Goal: Find contact information: Find contact information

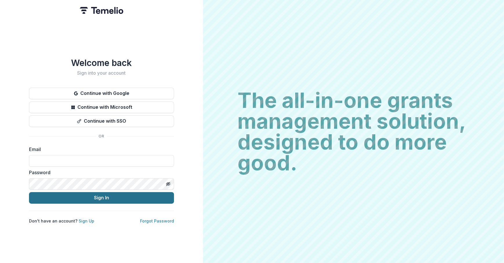
type input "**********"
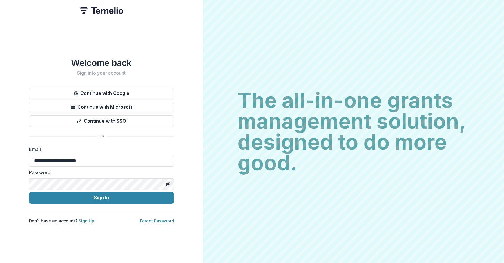
drag, startPoint x: 108, startPoint y: 196, endPoint x: 80, endPoint y: 207, distance: 30.6
click at [109, 197] on button "Sign In" at bounding box center [101, 198] width 145 height 12
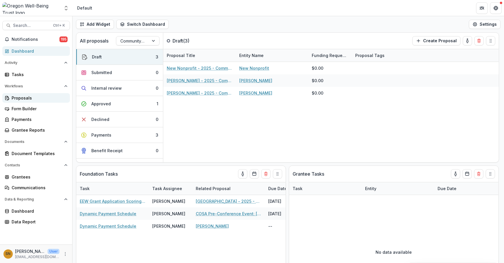
click at [26, 99] on div "Proposals" at bounding box center [39, 98] width 54 height 6
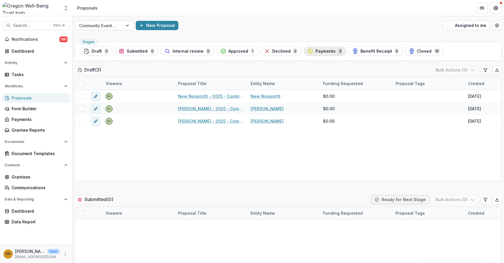
click at [315, 53] on span "Payments" at bounding box center [325, 51] width 20 height 5
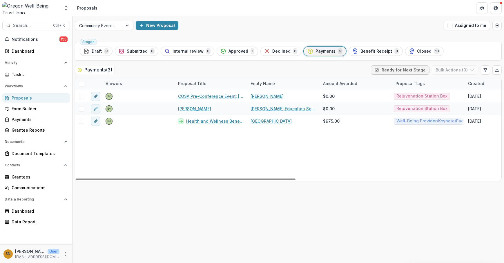
click at [228, 50] on span "Approved" at bounding box center [238, 51] width 20 height 5
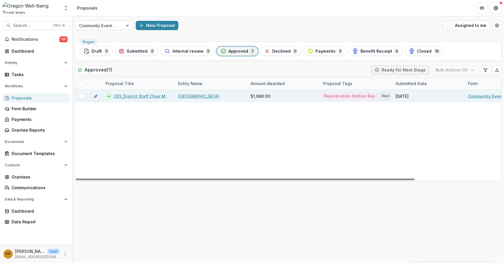
click at [141, 96] on link "CES_District Staff Chair Massages_2025" at bounding box center [142, 96] width 57 height 6
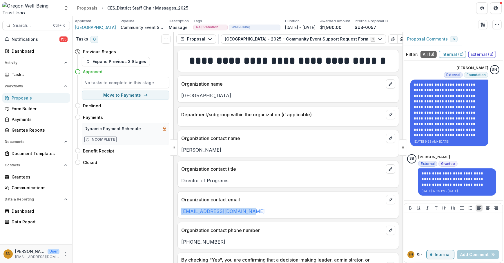
drag, startPoint x: 228, startPoint y: 212, endPoint x: 180, endPoint y: 213, distance: 48.7
click at [180, 213] on div "sabrinas@bandon.k12.or.us" at bounding box center [288, 211] width 221 height 7
copy link "sabrinas@bandon.k12.or.us"
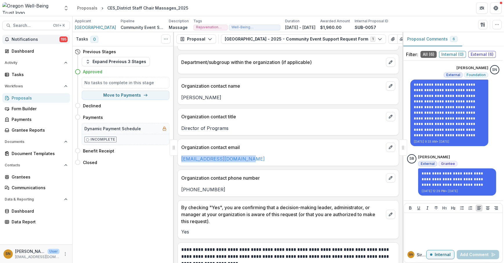
scroll to position [52, 0]
click at [41, 26] on span "Search..." at bounding box center [31, 25] width 37 height 5
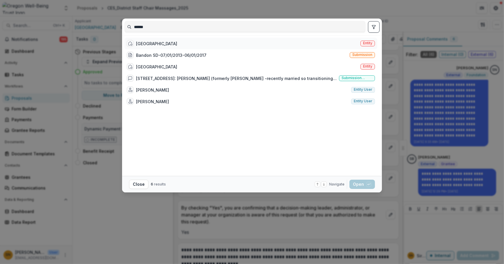
type input "******"
click at [193, 43] on div "Bandon School District Entity" at bounding box center [250, 44] width 253 height 12
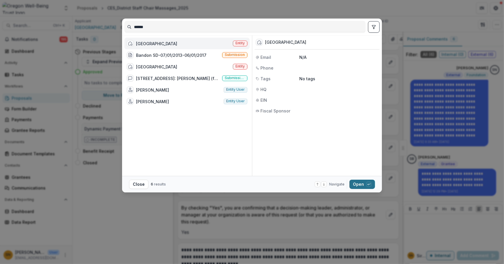
click at [368, 187] on button "Open with enter key" at bounding box center [362, 184] width 26 height 9
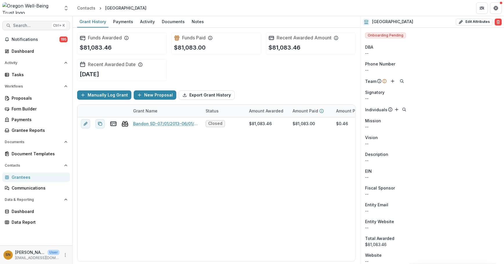
click at [17, 23] on span "Search..." at bounding box center [31, 25] width 37 height 5
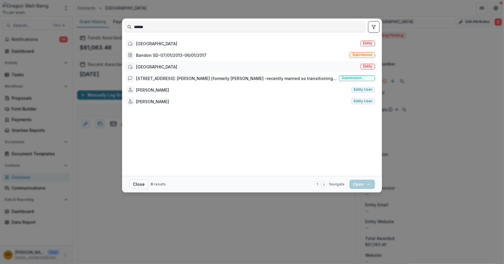
type input "******"
click at [261, 68] on div "Bandon School District Entity" at bounding box center [250, 67] width 253 height 12
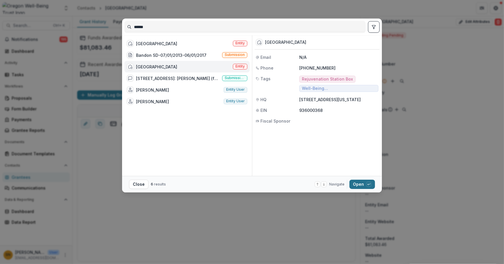
click at [360, 183] on button "Open with enter key" at bounding box center [362, 184] width 26 height 9
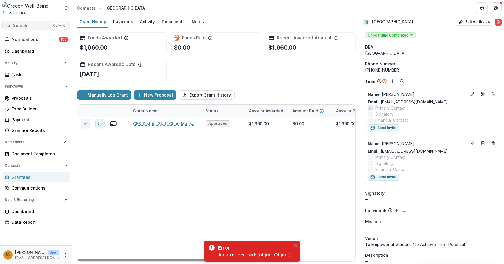
click at [21, 26] on span "Search..." at bounding box center [31, 25] width 37 height 5
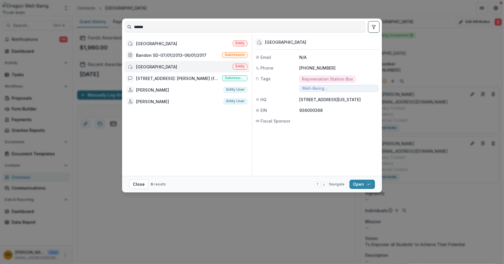
click at [190, 67] on div "Bandon School District Entity" at bounding box center [186, 67] width 125 height 12
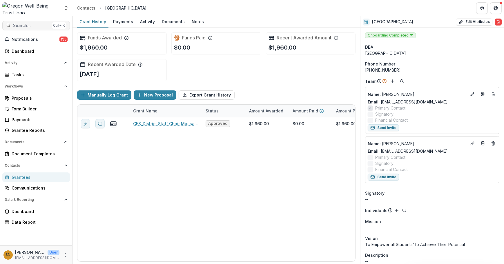
click at [26, 28] on span "Search..." at bounding box center [31, 25] width 37 height 5
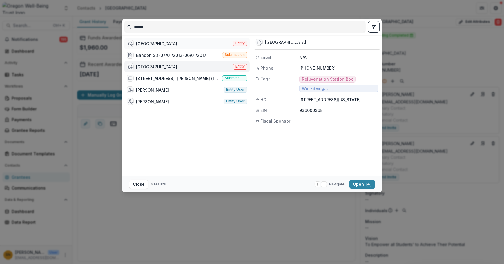
click at [164, 42] on div "Bandon School District" at bounding box center [156, 44] width 41 height 6
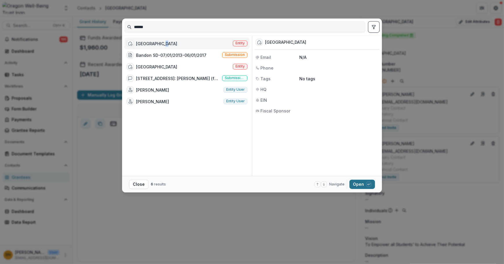
drag, startPoint x: 359, startPoint y: 184, endPoint x: 351, endPoint y: 185, distance: 8.0
click at [359, 184] on button "Open with enter key" at bounding box center [362, 184] width 26 height 9
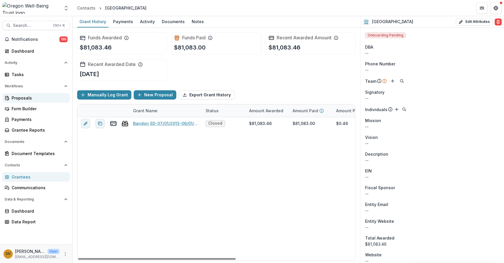
drag, startPoint x: 19, startPoint y: 100, endPoint x: 22, endPoint y: 99, distance: 3.2
click at [19, 100] on div "Proposals" at bounding box center [39, 98] width 54 height 6
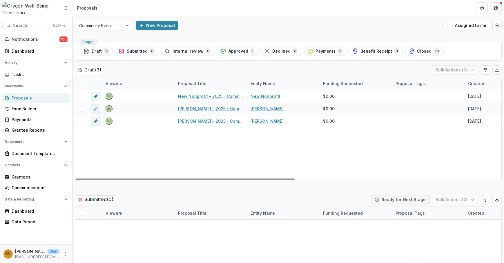
drag, startPoint x: 229, startPoint y: 52, endPoint x: 229, endPoint y: 56, distance: 3.5
click at [229, 52] on span "Approved" at bounding box center [238, 51] width 20 height 5
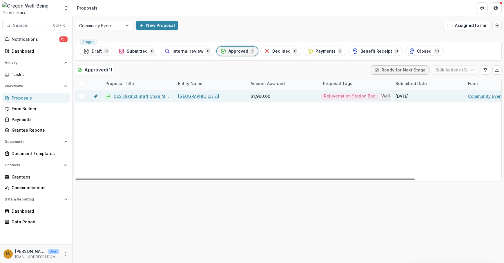
click at [162, 96] on link "CES_District Staff Chair Massages_2025" at bounding box center [142, 96] width 57 height 6
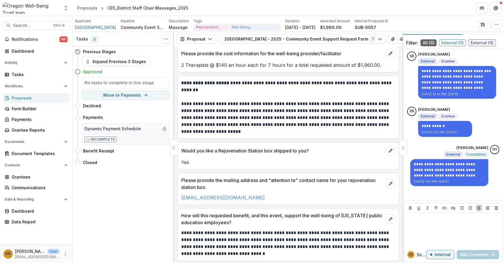
scroll to position [16, 0]
